Goal: Obtain resource: Obtain resource

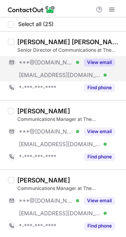
click at [101, 60] on button "View email" at bounding box center [99, 62] width 31 height 8
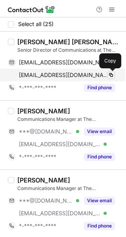
click at [111, 75] on span at bounding box center [111, 75] width 6 height 6
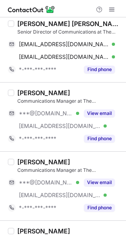
scroll to position [10, 0]
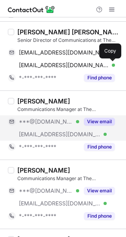
click at [97, 121] on button "View email" at bounding box center [99, 122] width 31 height 8
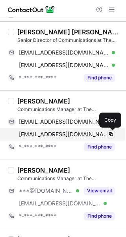
click at [111, 133] on span at bounding box center [111, 134] width 6 height 6
